Goal: Information Seeking & Learning: Compare options

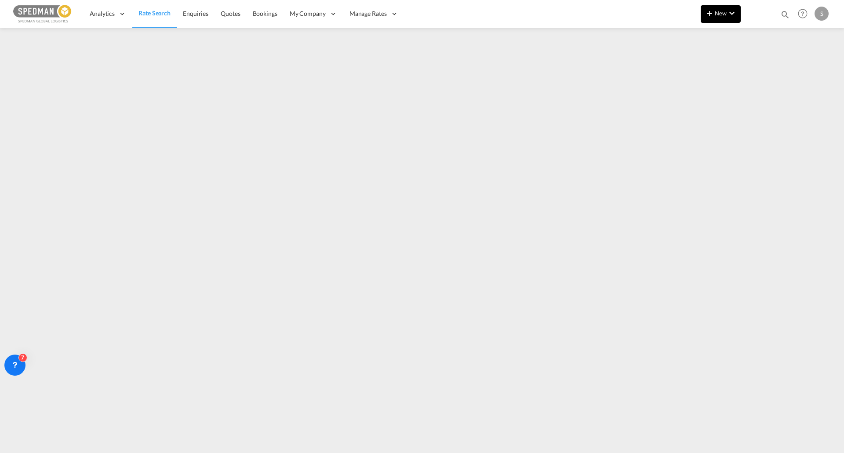
click at [724, 15] on span "New" at bounding box center [721, 13] width 33 height 7
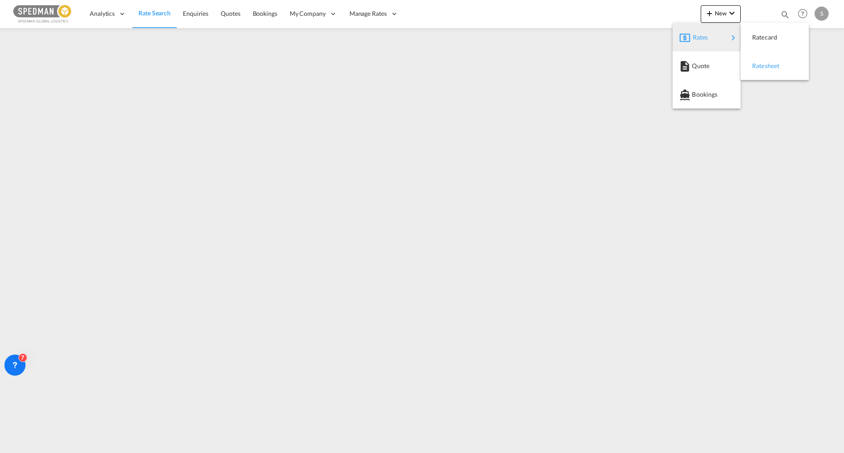
click at [762, 68] on span "Ratesheet" at bounding box center [757, 66] width 10 height 18
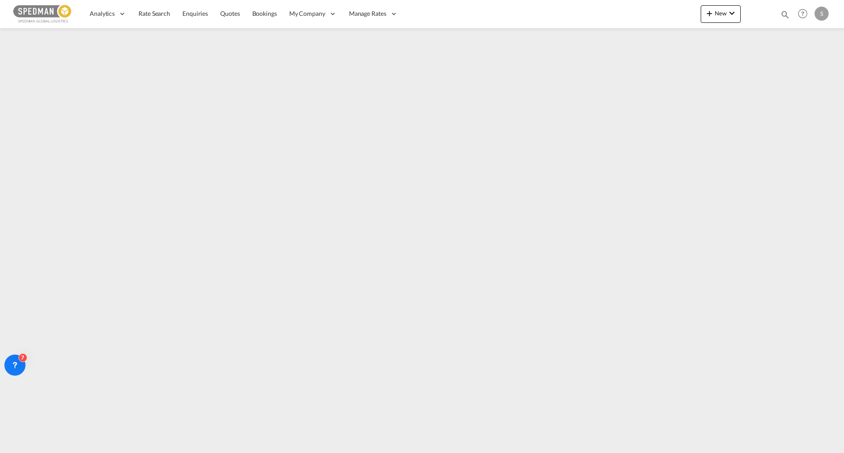
click at [35, 8] on img at bounding box center [42, 14] width 59 height 20
click at [152, 12] on span "Rate Search" at bounding box center [155, 13] width 32 height 7
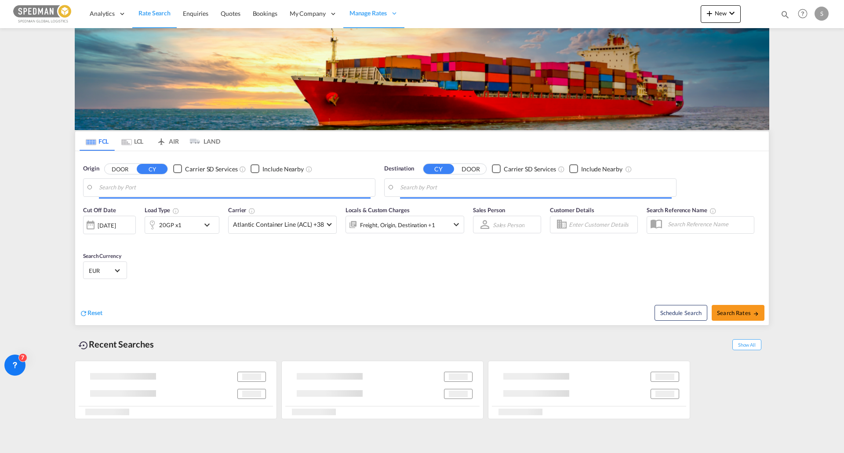
click at [125, 181] on input "Search by Port" at bounding box center [235, 187] width 272 height 13
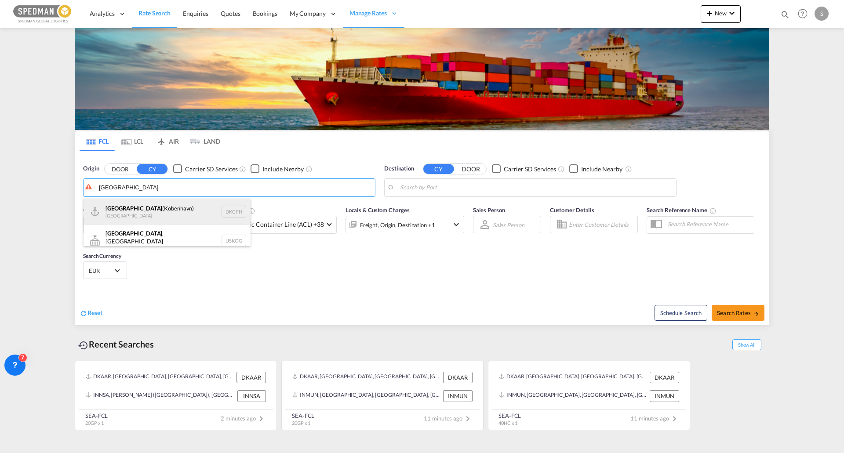
click at [135, 217] on div "[GEOGRAPHIC_DATA] ([GEOGRAPHIC_DATA]) Denmark DKCPH" at bounding box center [167, 212] width 167 height 26
type input "[GEOGRAPHIC_DATA] ([GEOGRAPHIC_DATA]), DKCPH"
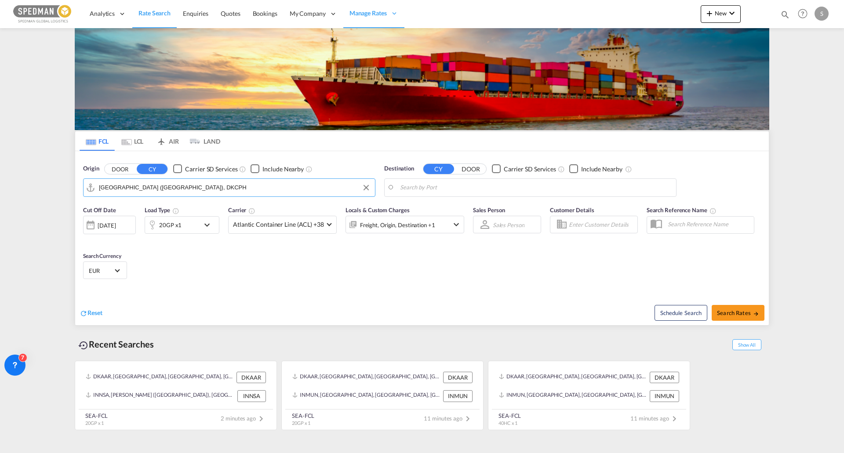
click at [469, 194] on body "Analytics Reports Dashboard Rate Search Enquiries Quotes Bookings" at bounding box center [422, 226] width 844 height 453
click at [461, 205] on div "Itagua i Pt = Sepetiba Pt [GEOGRAPHIC_DATA] BRSPB" at bounding box center [468, 212] width 167 height 26
type input "Itaguai Pt = Sepetiba Pt, BRSPB"
click at [205, 223] on md-icon "icon-chevron-down" at bounding box center [209, 225] width 15 height 11
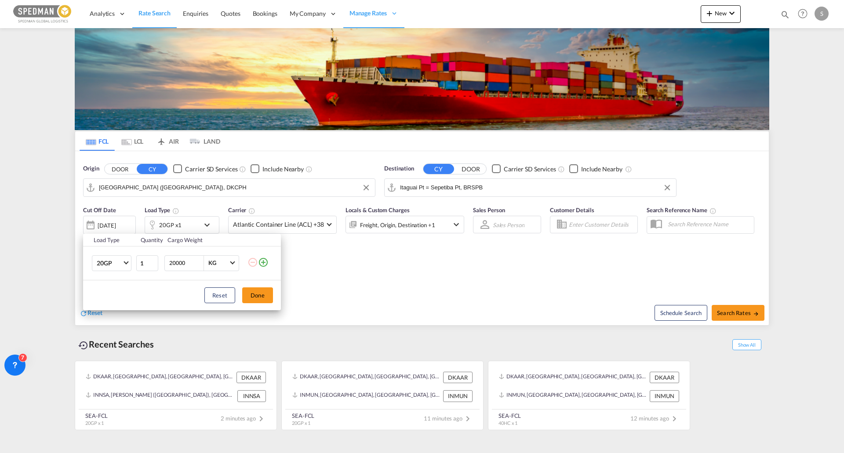
click at [132, 265] on td "20GP 20GP 40GP 40HC 45HC 20RE 40RE 40HR 20OT 40OT 20FR 40FR 40NR 20NR 45S 20TK …" at bounding box center [109, 263] width 52 height 34
click at [128, 265] on md-select-value "20GP" at bounding box center [113, 263] width 35 height 15
click at [111, 305] on div "40HC" at bounding box center [105, 305] width 16 height 9
click at [248, 292] on button "Done" at bounding box center [257, 296] width 31 height 16
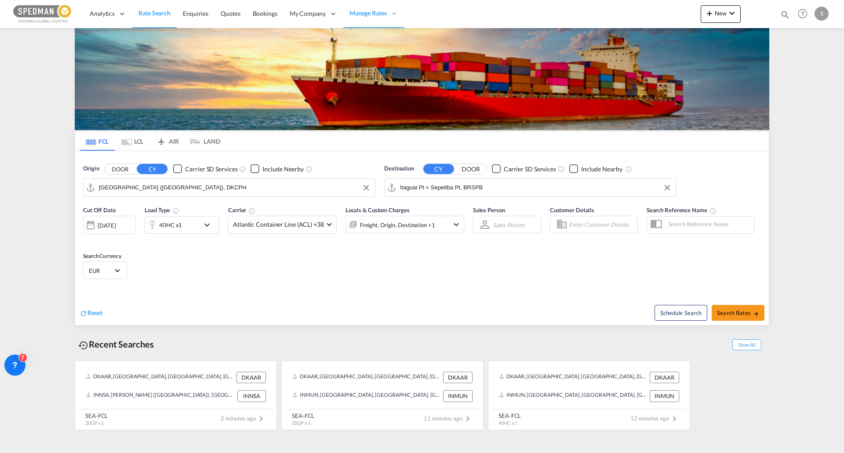
click at [102, 267] on span "EUR" at bounding box center [101, 271] width 25 height 8
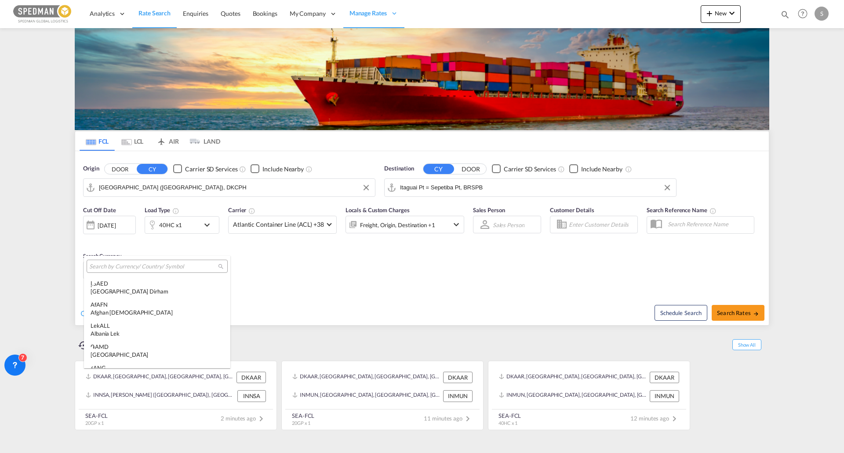
scroll to position [883, 0]
click at [128, 258] on md-select-header at bounding box center [157, 266] width 146 height 21
click at [128, 270] on input "search" at bounding box center [153, 267] width 129 height 8
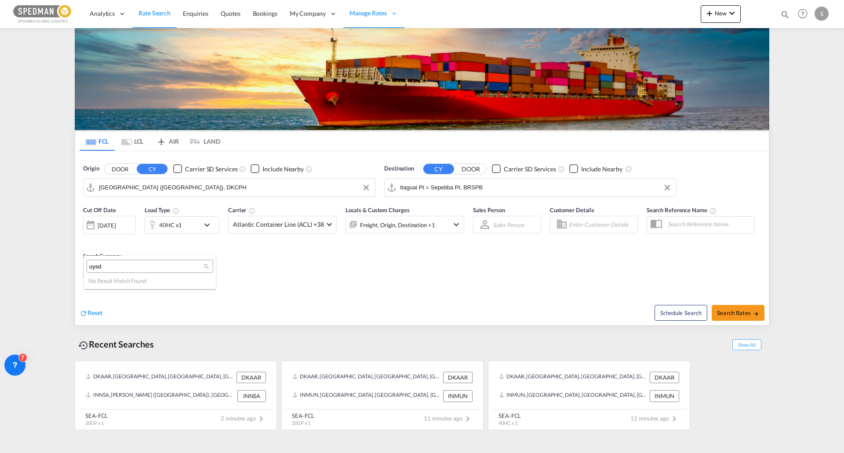
scroll to position [0, 0]
type input "usd"
click at [142, 286] on div "$ USD United States Dollar" at bounding box center [150, 288] width 119 height 16
click at [740, 310] on span "Search Rates" at bounding box center [738, 313] width 42 height 7
type input "DKCPH to BRSPB / [DATE]"
